Goal: Transaction & Acquisition: Purchase product/service

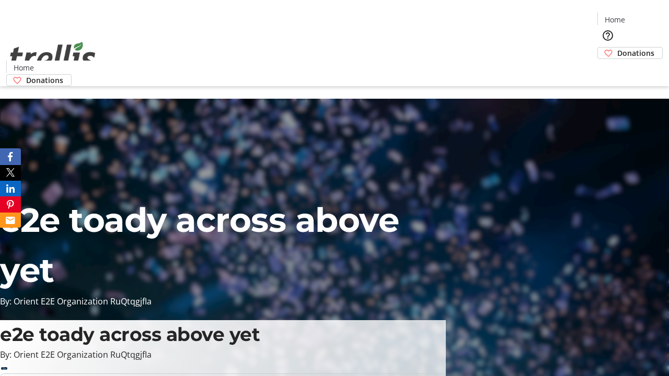
click at [617, 48] on span "Donations" at bounding box center [635, 53] width 37 height 11
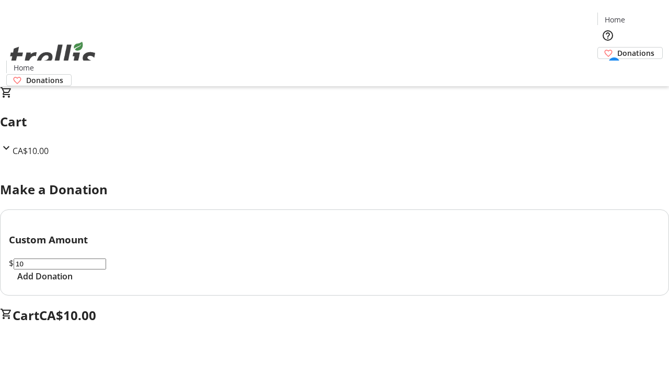
select select "CA"
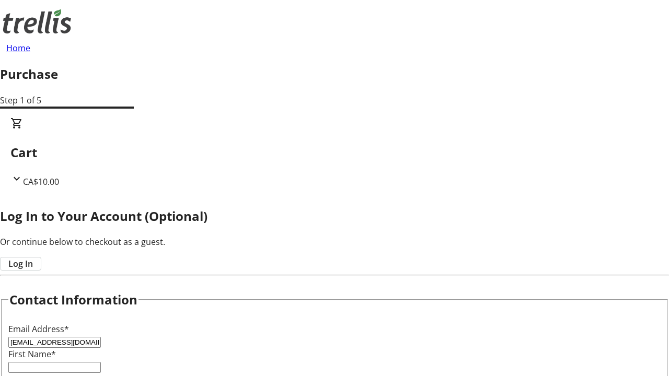
type input "[EMAIL_ADDRESS][DOMAIN_NAME]"
type input "Aryanna"
type input "[PERSON_NAME]"
type input "[STREET_ADDRESS][PERSON_NAME]"
type input "Kelowna"
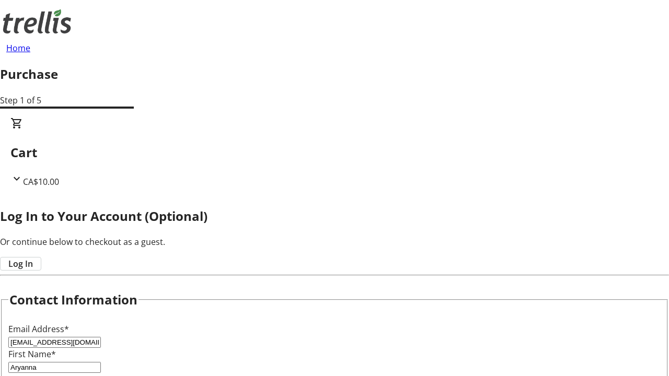
select select "BC"
type input "Kelowna"
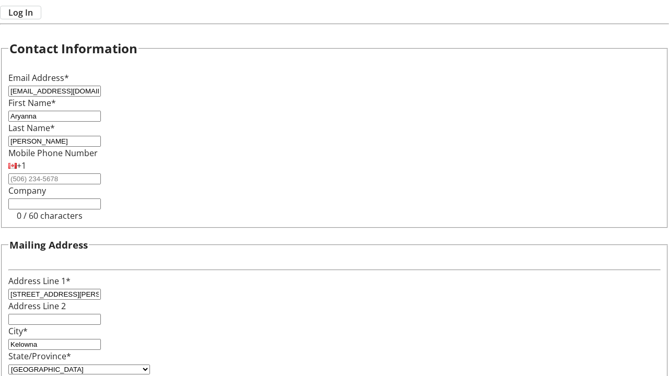
type input "V1Y 0C2"
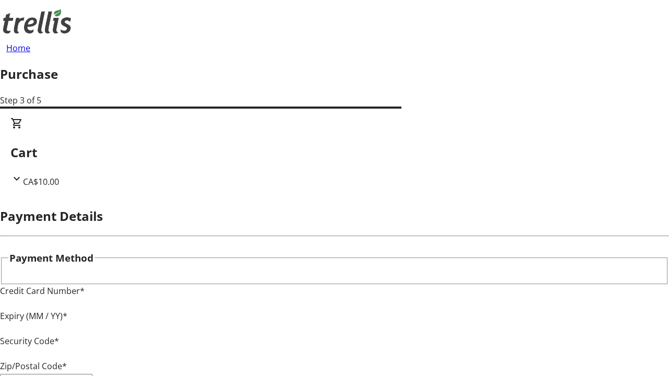
type input "V1Y 0C2"
